Goal: Information Seeking & Learning: Find specific fact

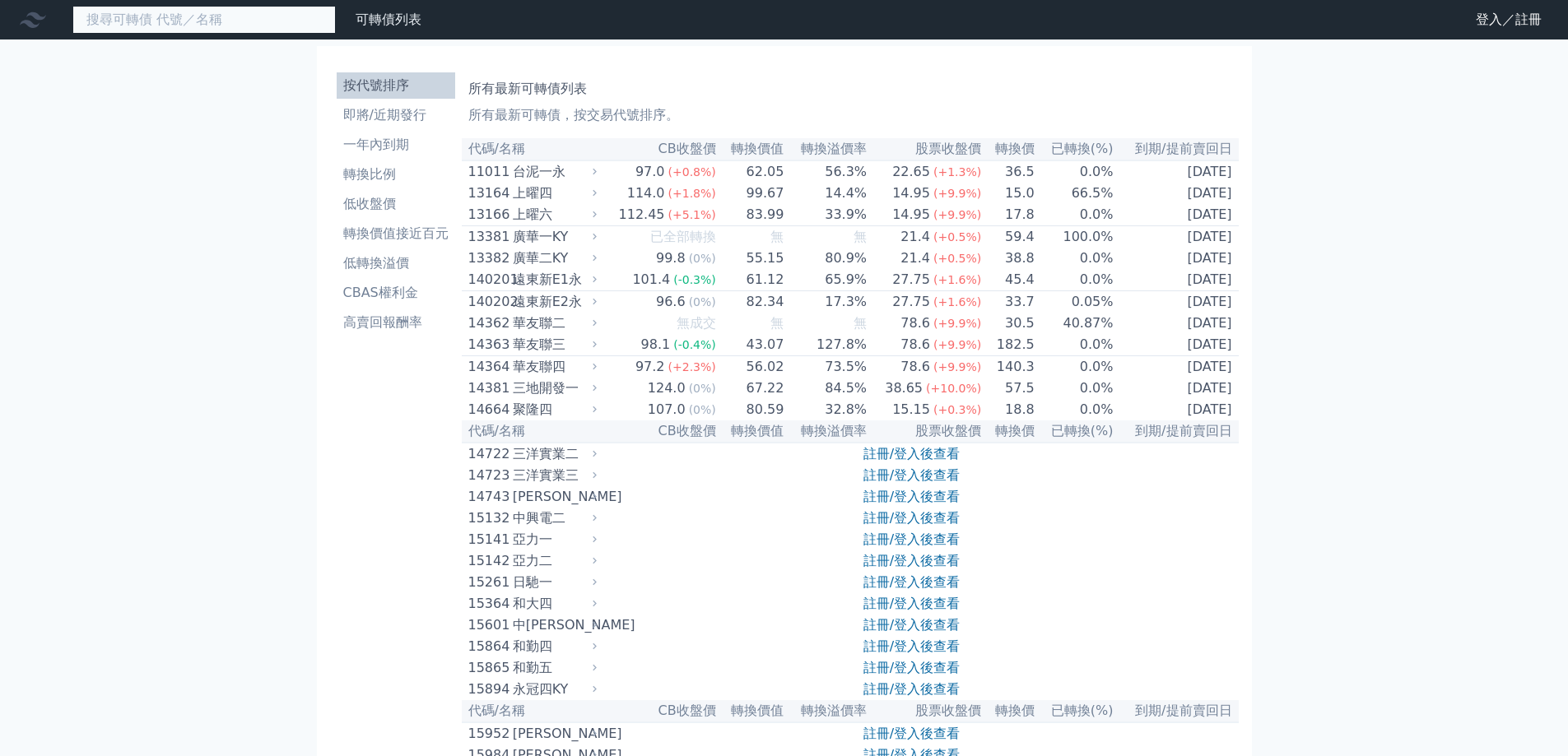
click at [275, 20] on input at bounding box center [205, 19] width 264 height 28
paste input "2467"
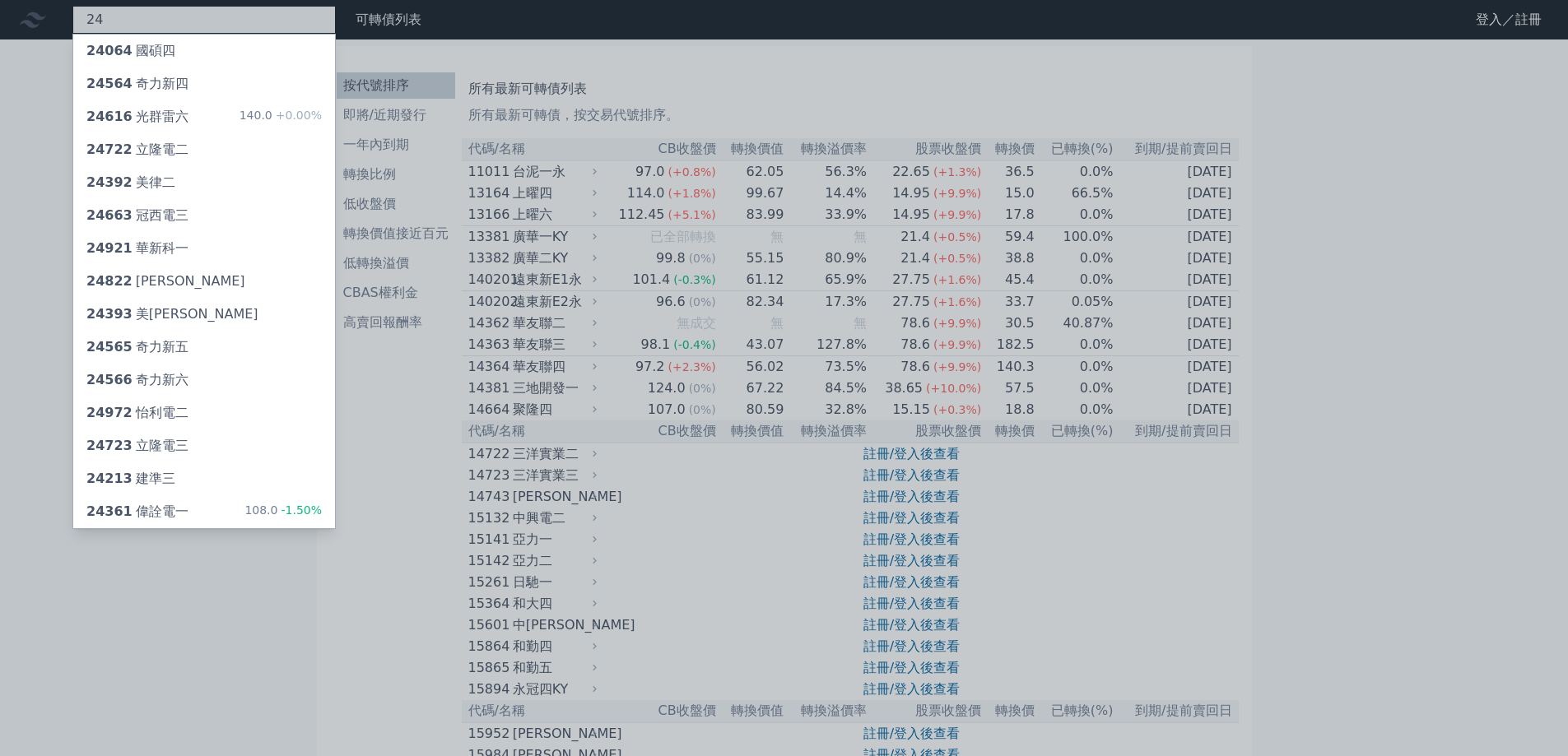
type input "2"
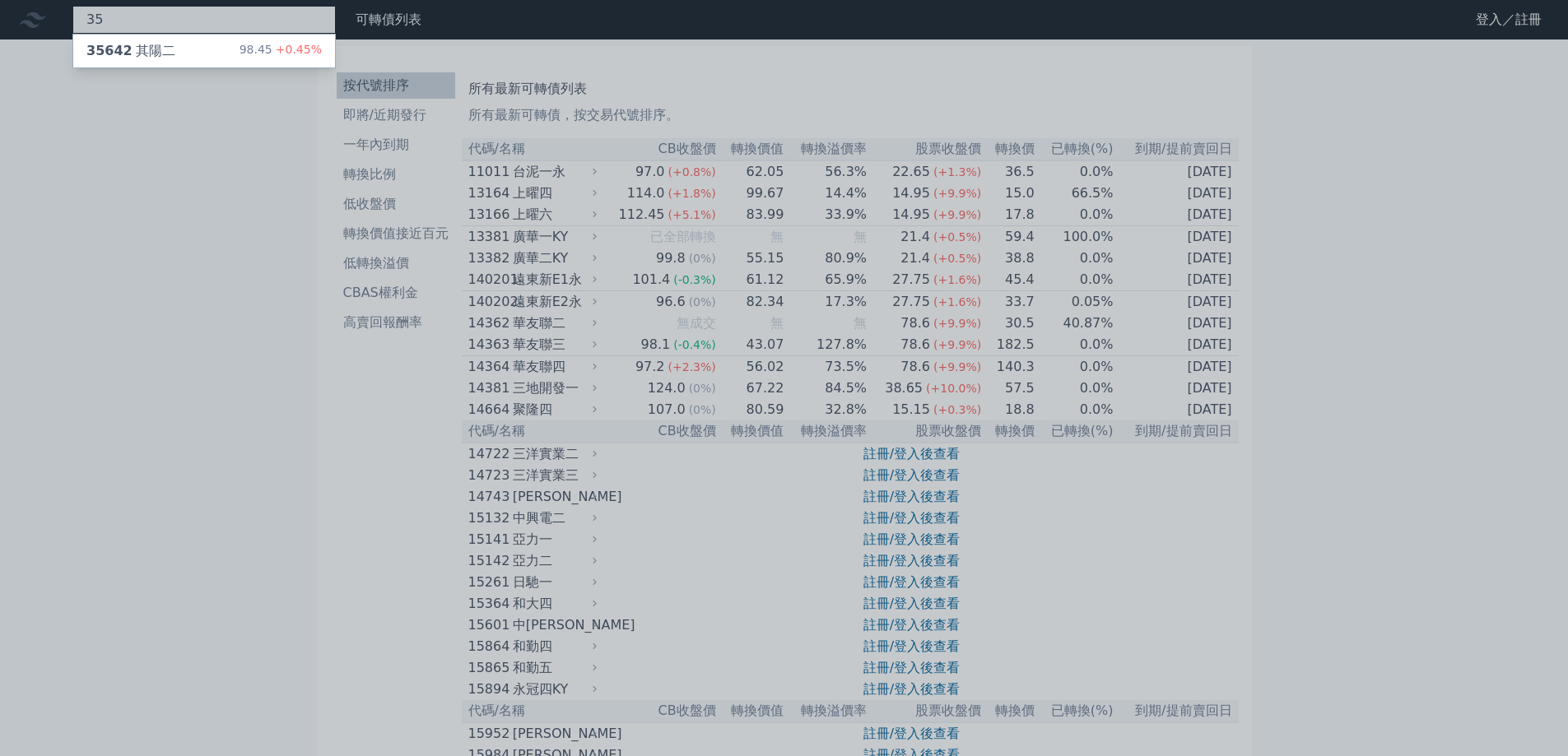
type input "3"
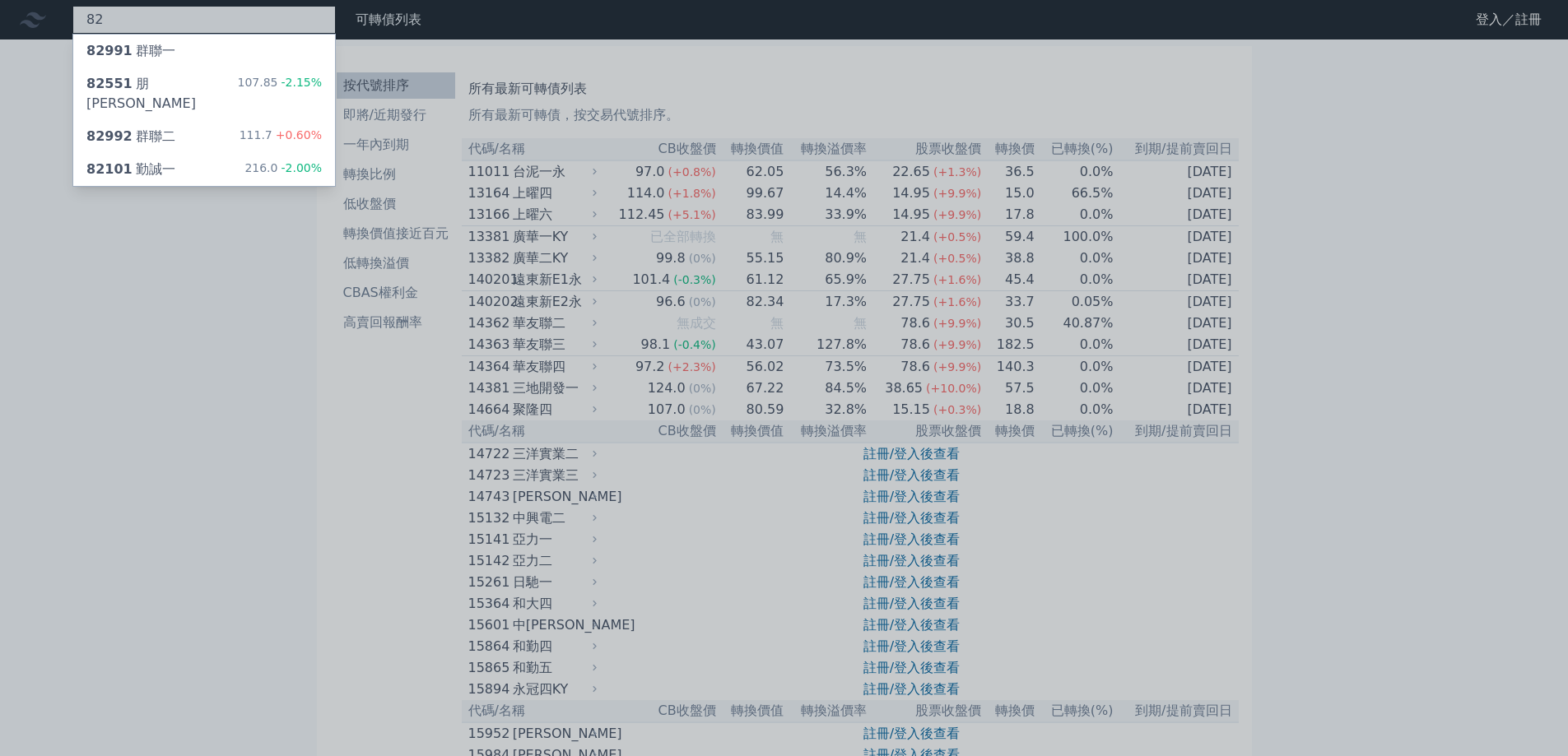
type input "8"
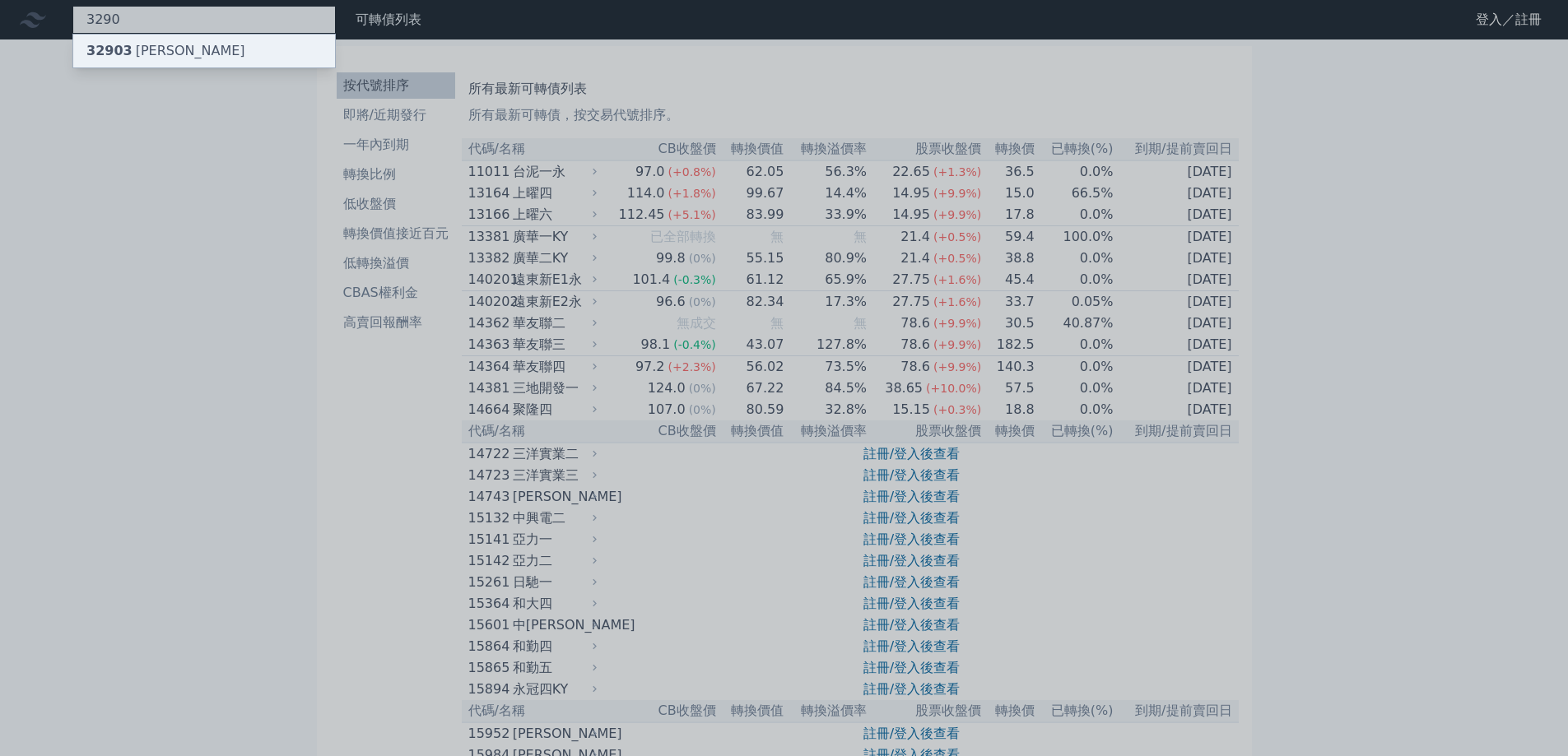
type input "3290"
click at [167, 41] on div "32903 [PERSON_NAME]" at bounding box center [166, 51] width 159 height 20
